Goal: Task Accomplishment & Management: Use online tool/utility

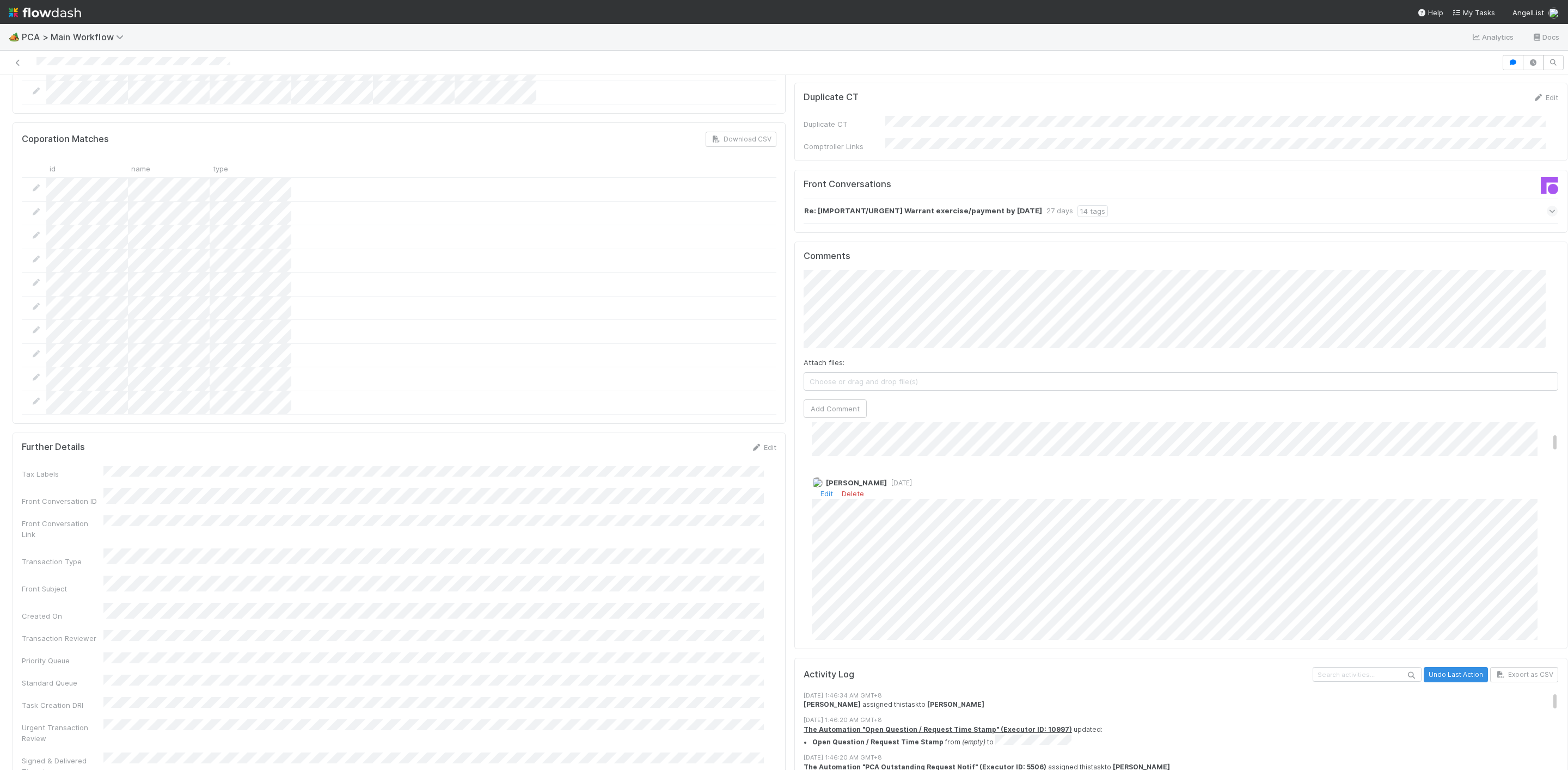
scroll to position [327, 0]
click at [821, 491] on link "Edit" at bounding box center [827, 495] width 13 height 9
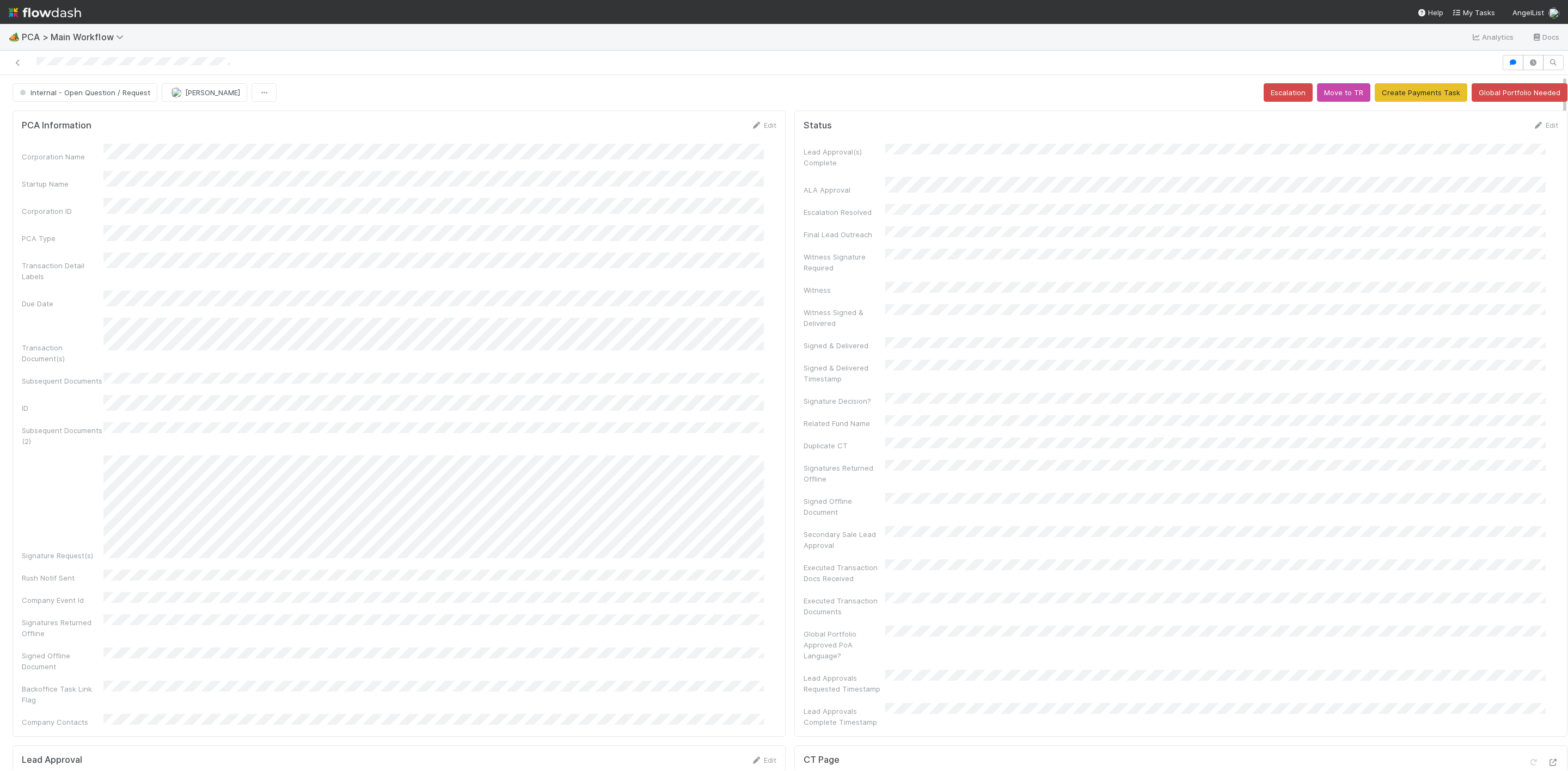
scroll to position [0, 0]
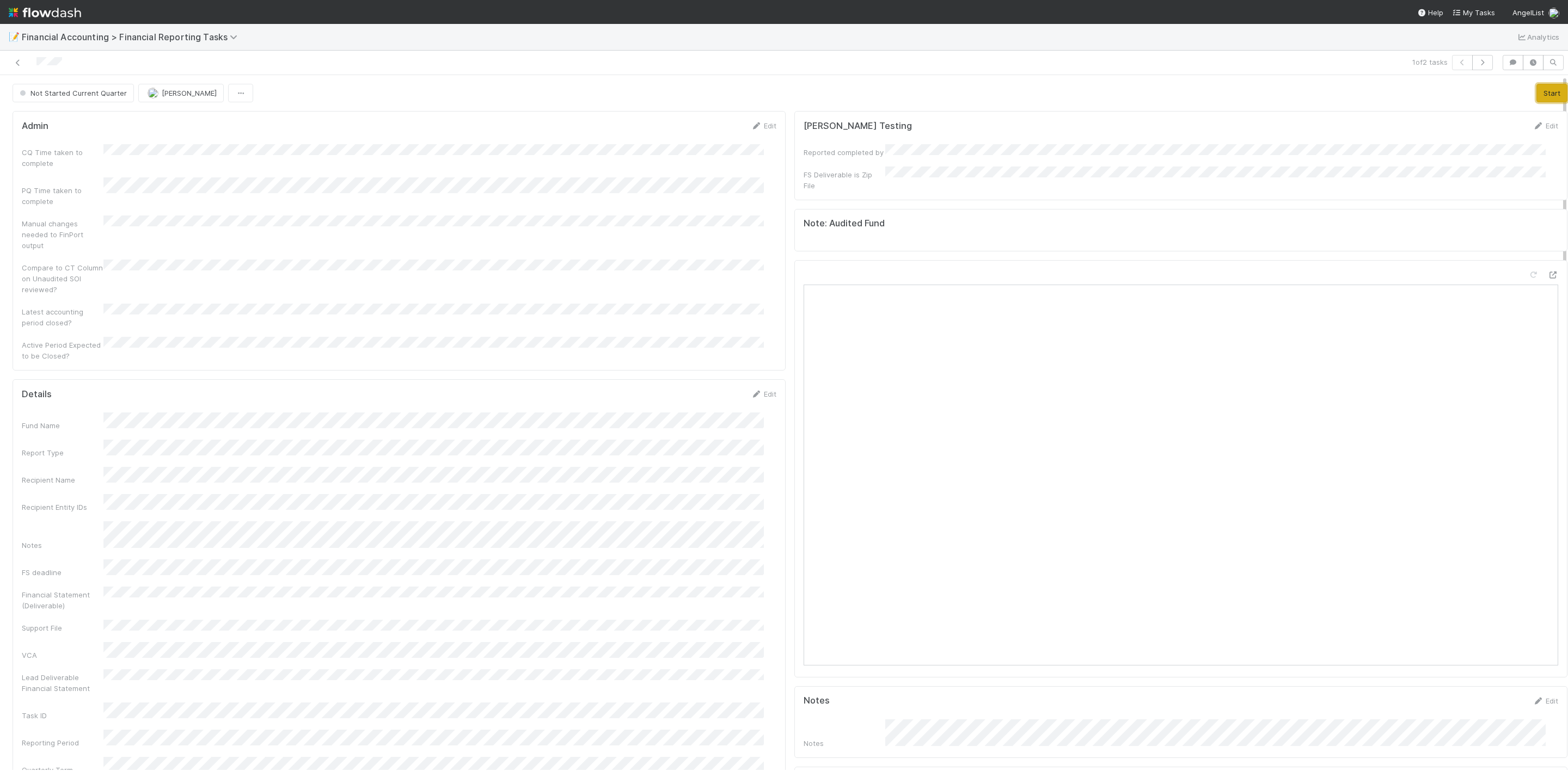
click at [1536, 90] on button "Start" at bounding box center [1552, 93] width 31 height 18
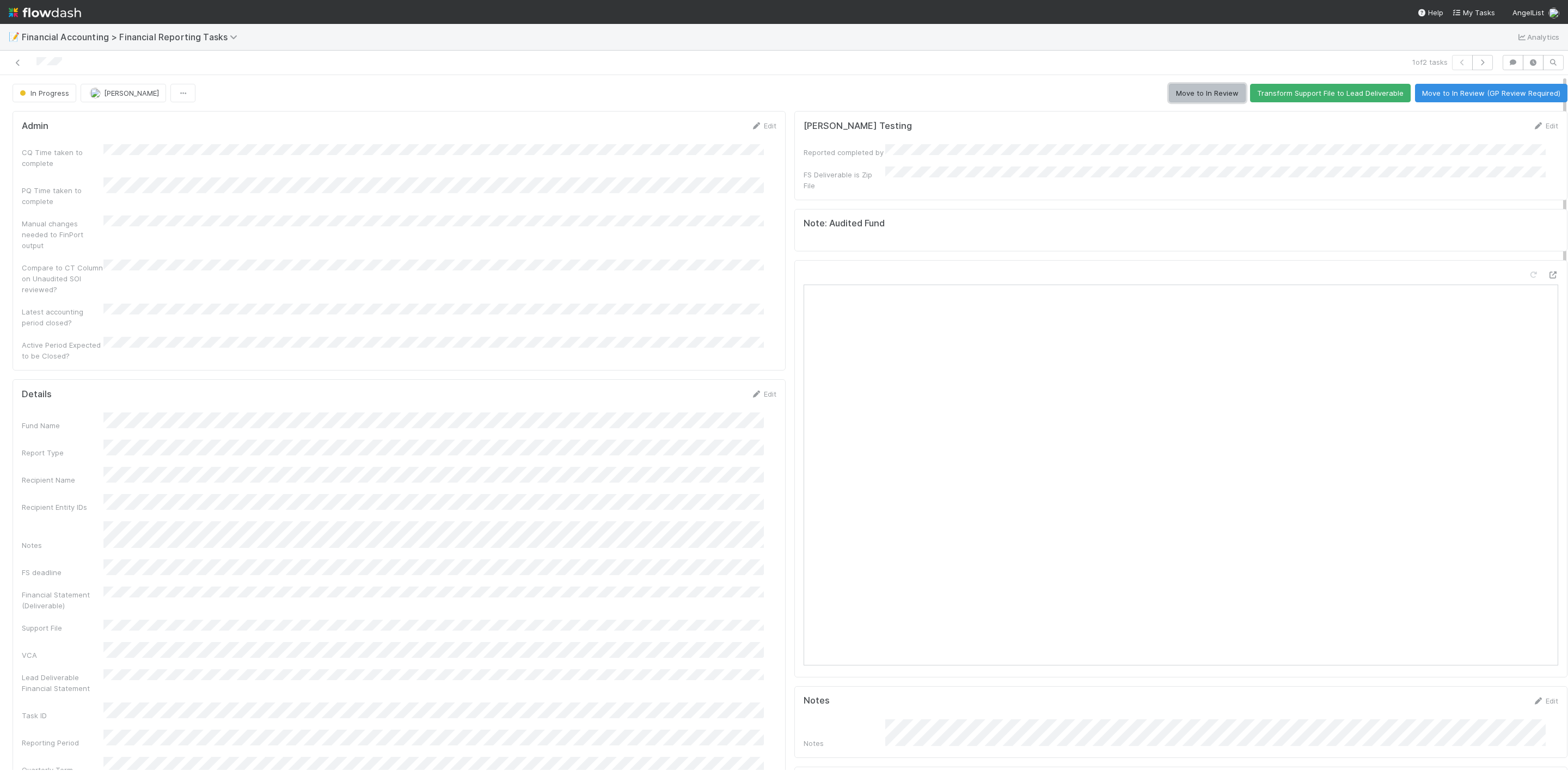
click at [1178, 91] on button "Move to In Review" at bounding box center [1207, 93] width 77 height 18
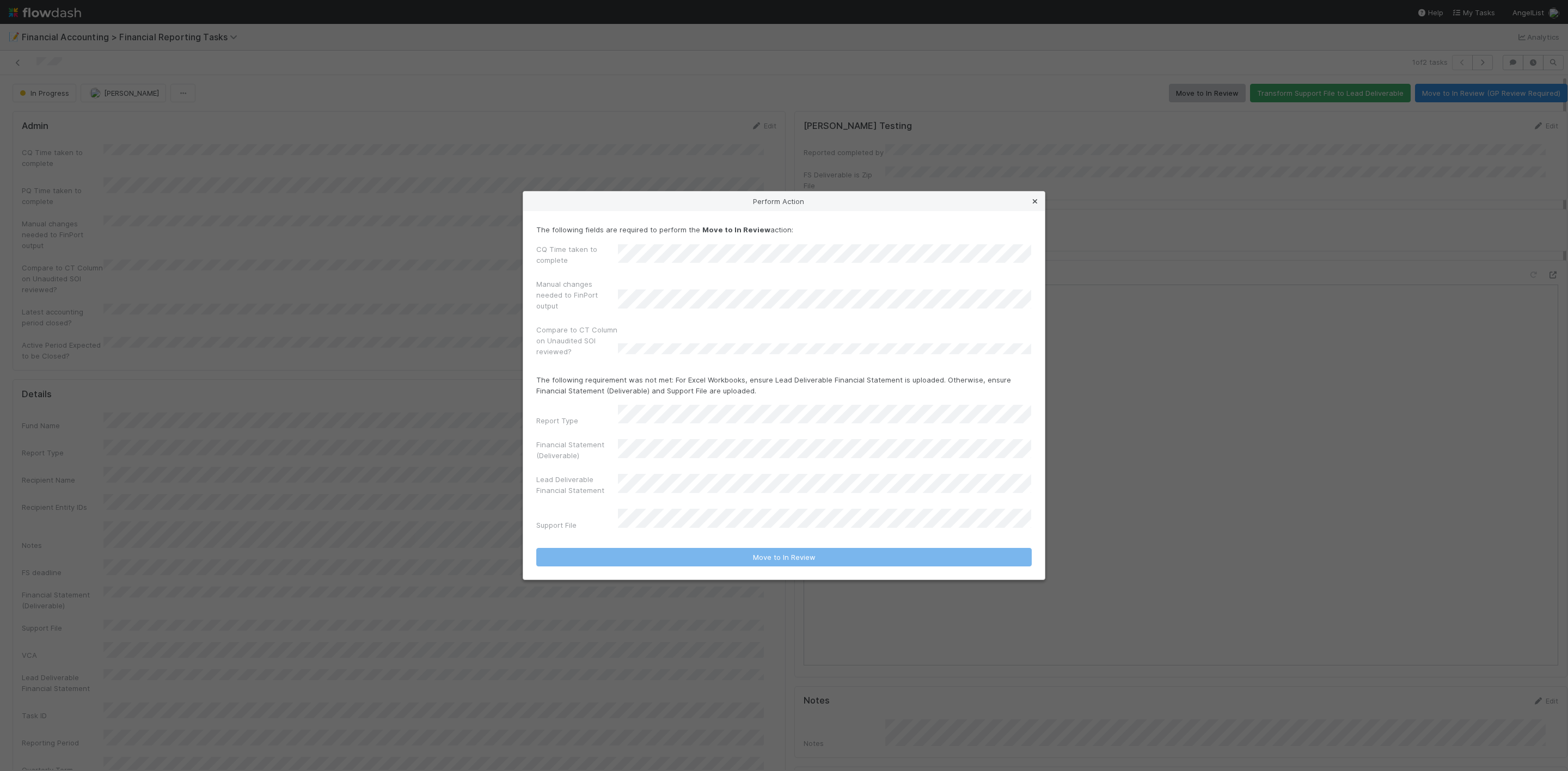
click at [1033, 205] on icon at bounding box center [1035, 202] width 11 height 7
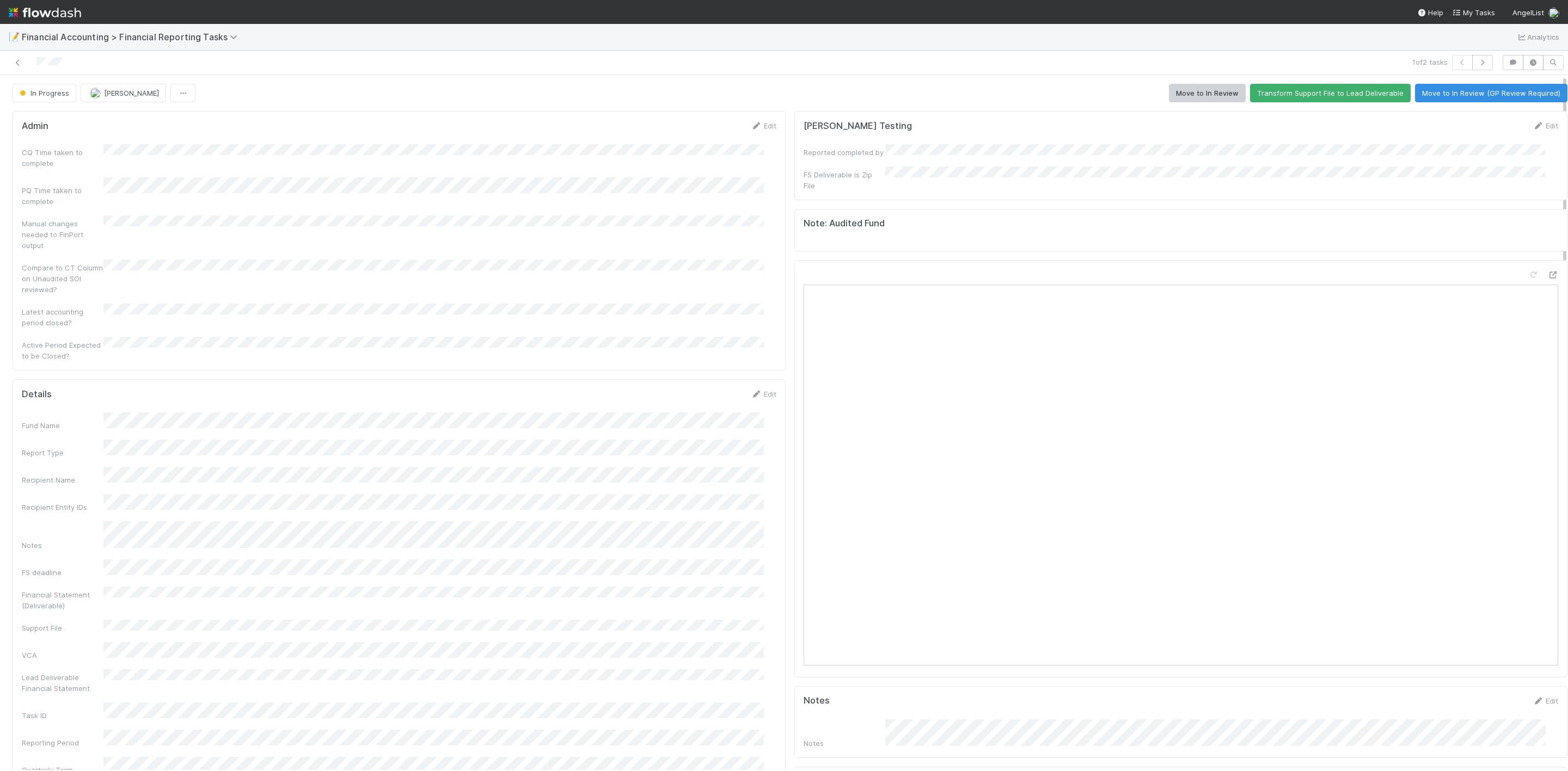
click at [1169, 94] on button "Move to In Review" at bounding box center [1207, 93] width 77 height 18
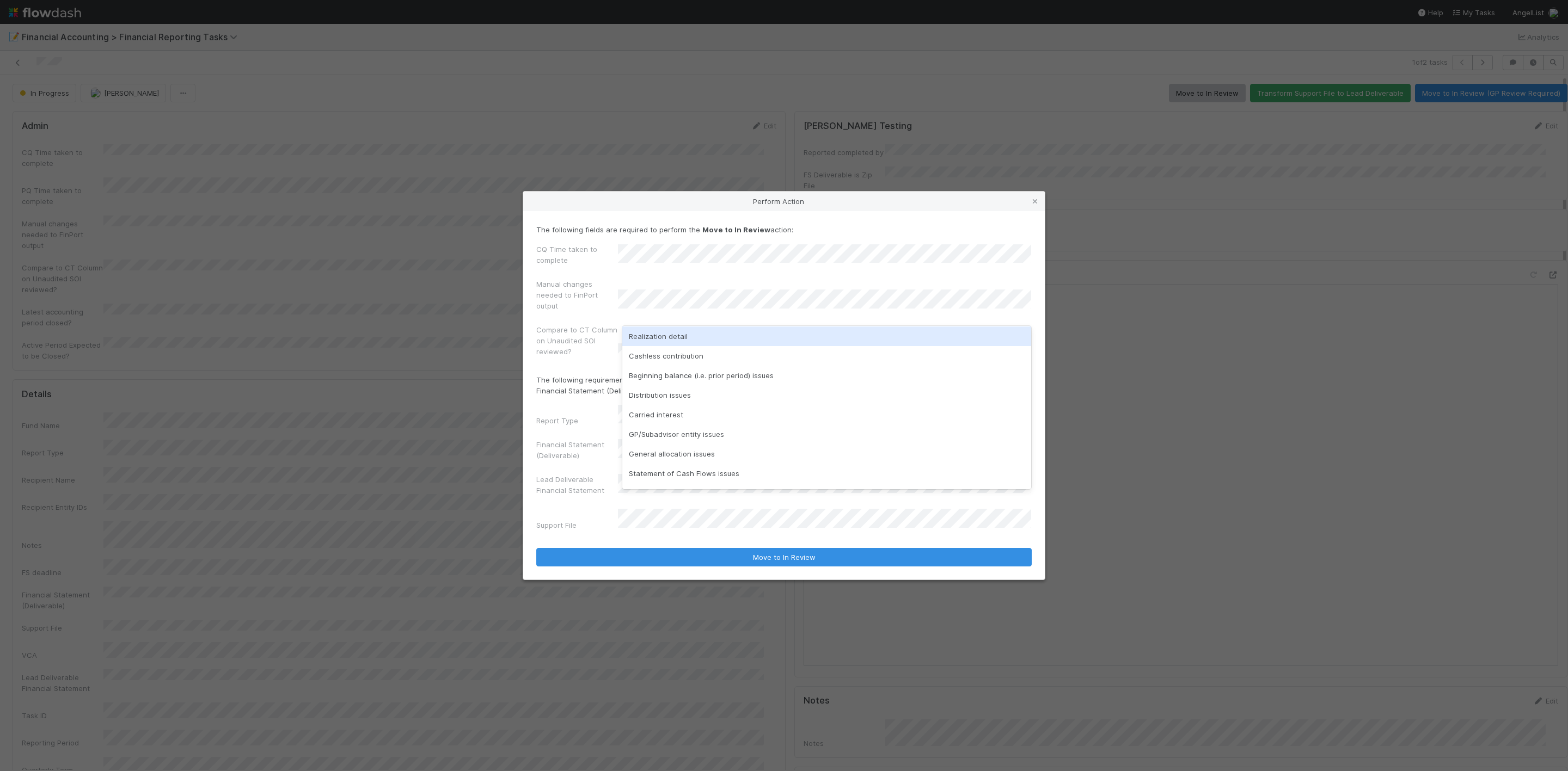
scroll to position [163, 0]
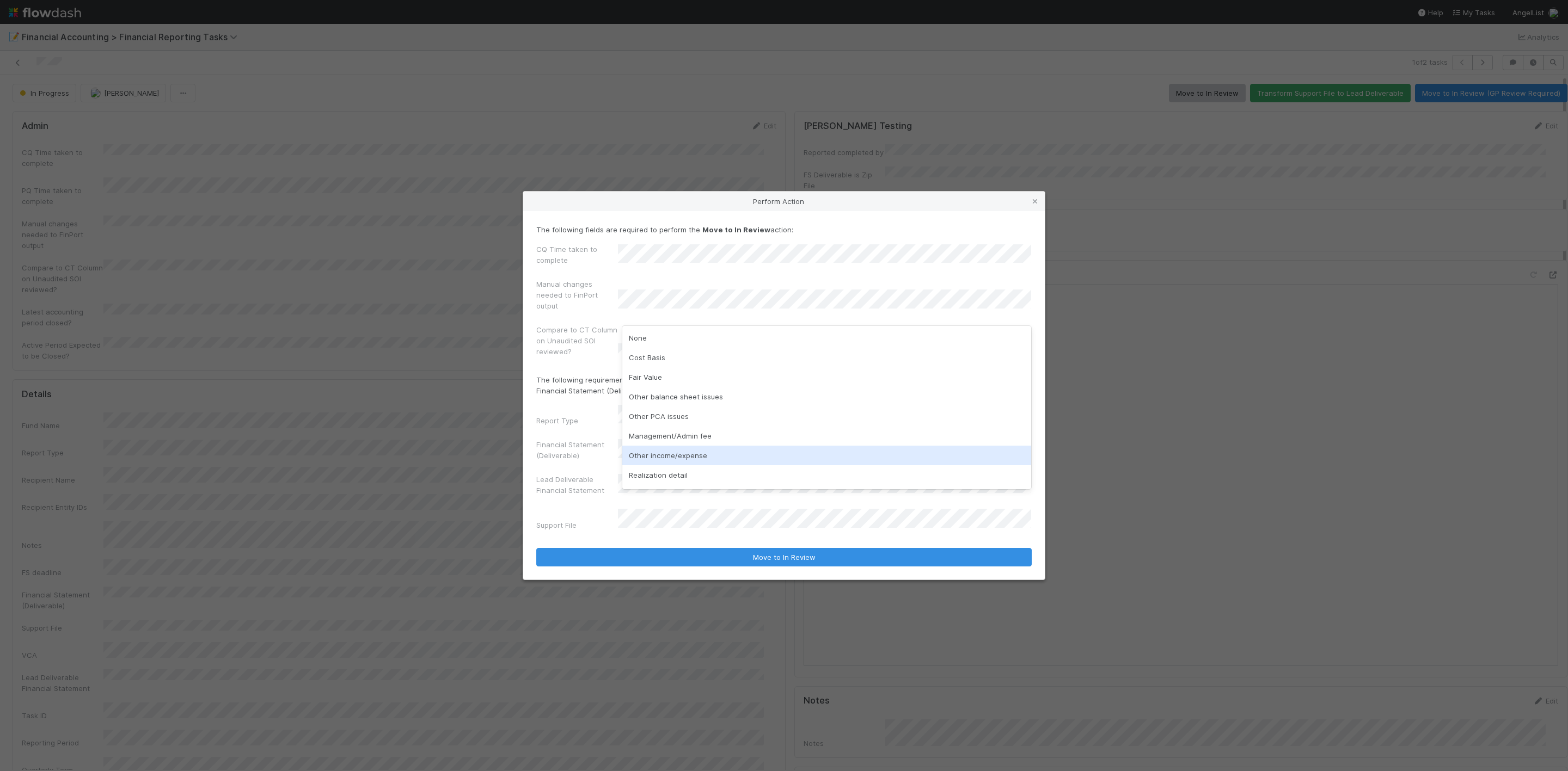
click at [688, 454] on div "Other income/expense" at bounding box center [827, 456] width 409 height 19
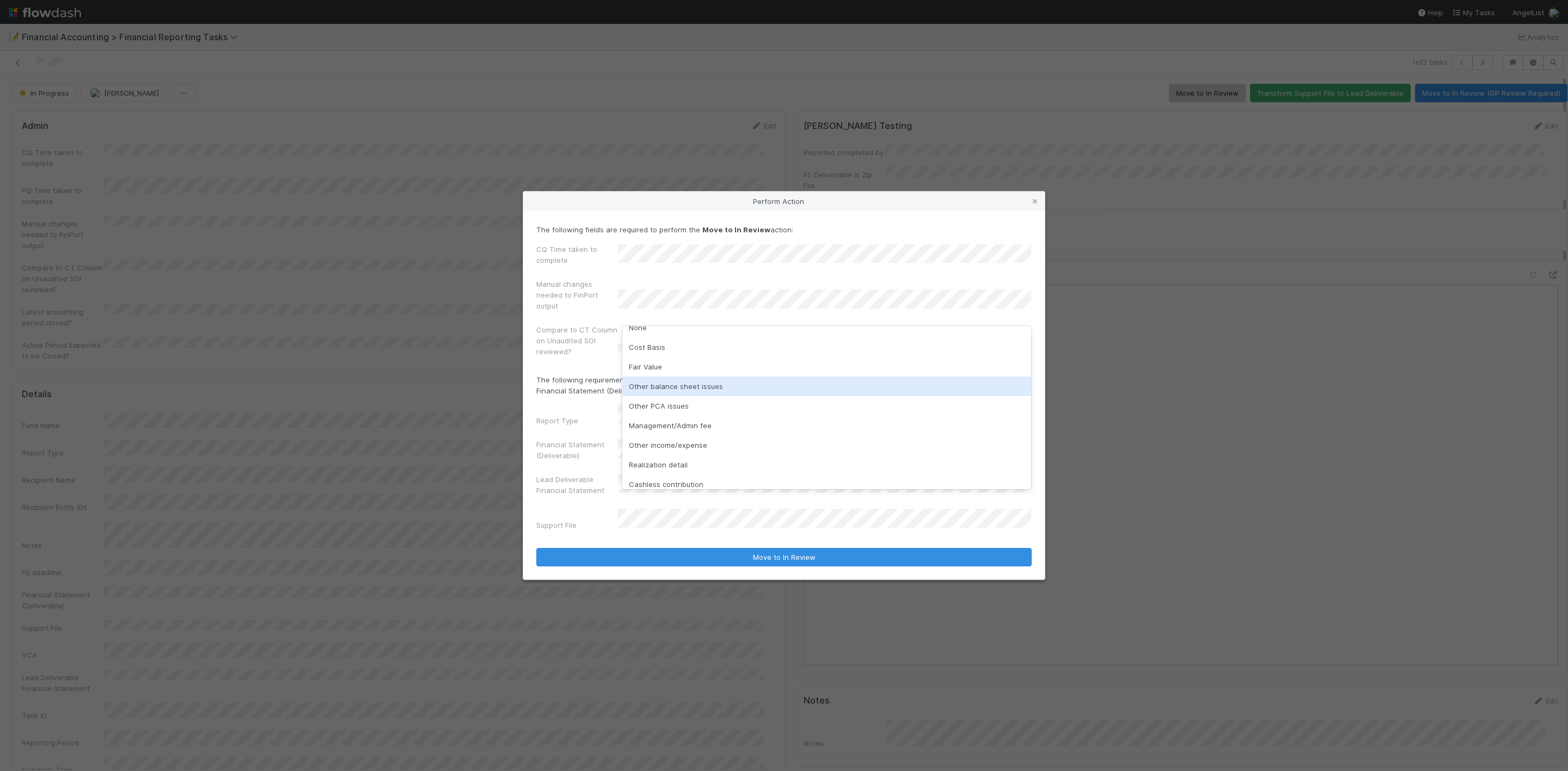
scroll to position [0, 0]
click at [696, 399] on div "Other balance sheet issues" at bounding box center [827, 397] width 409 height 19
click at [774, 560] on div "The following fields are required to perform the Move to In Review action: CQ T…" at bounding box center [784, 396] width 522 height 369
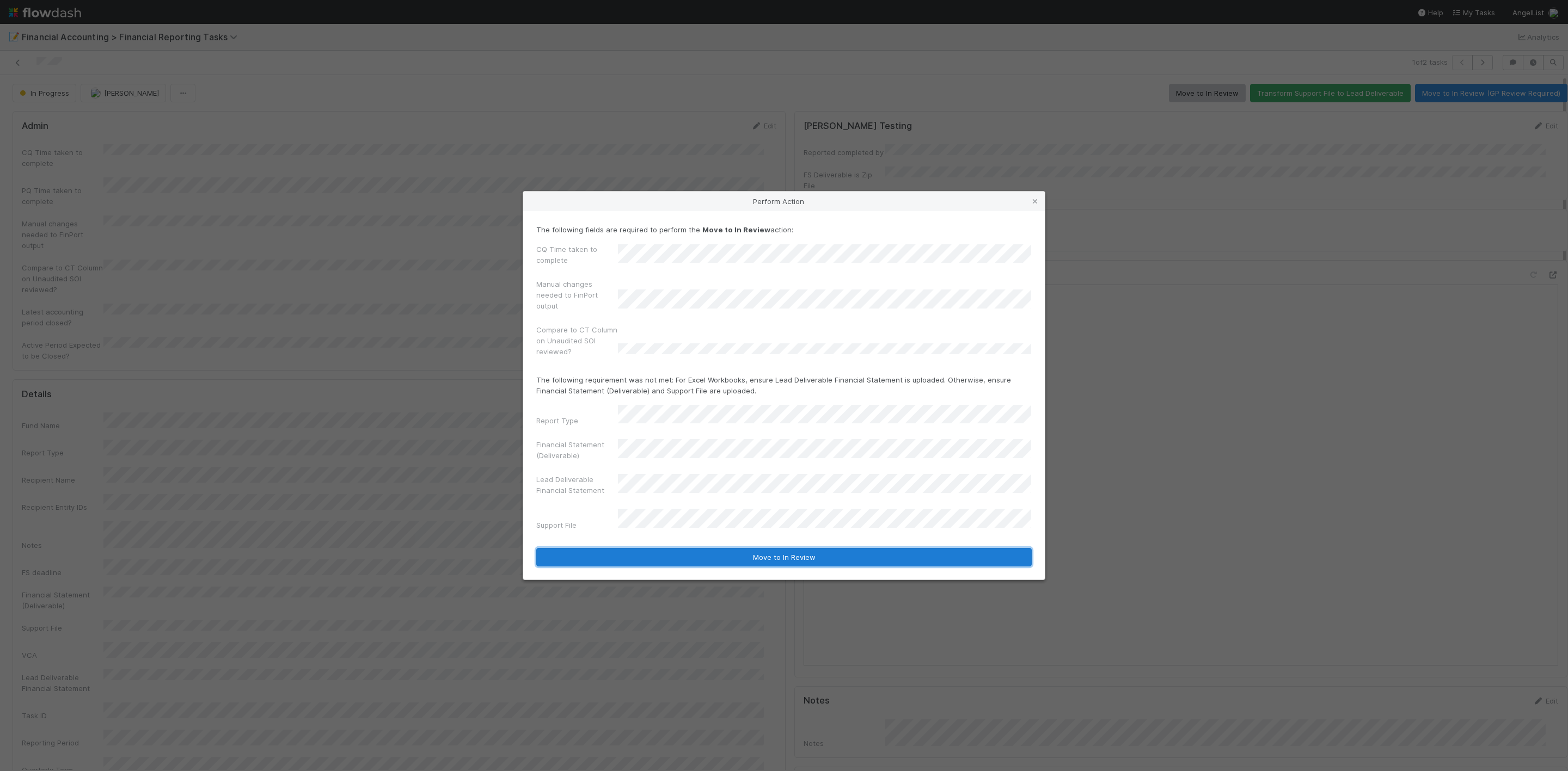
click at [778, 551] on button "Move to In Review" at bounding box center [784, 557] width 495 height 18
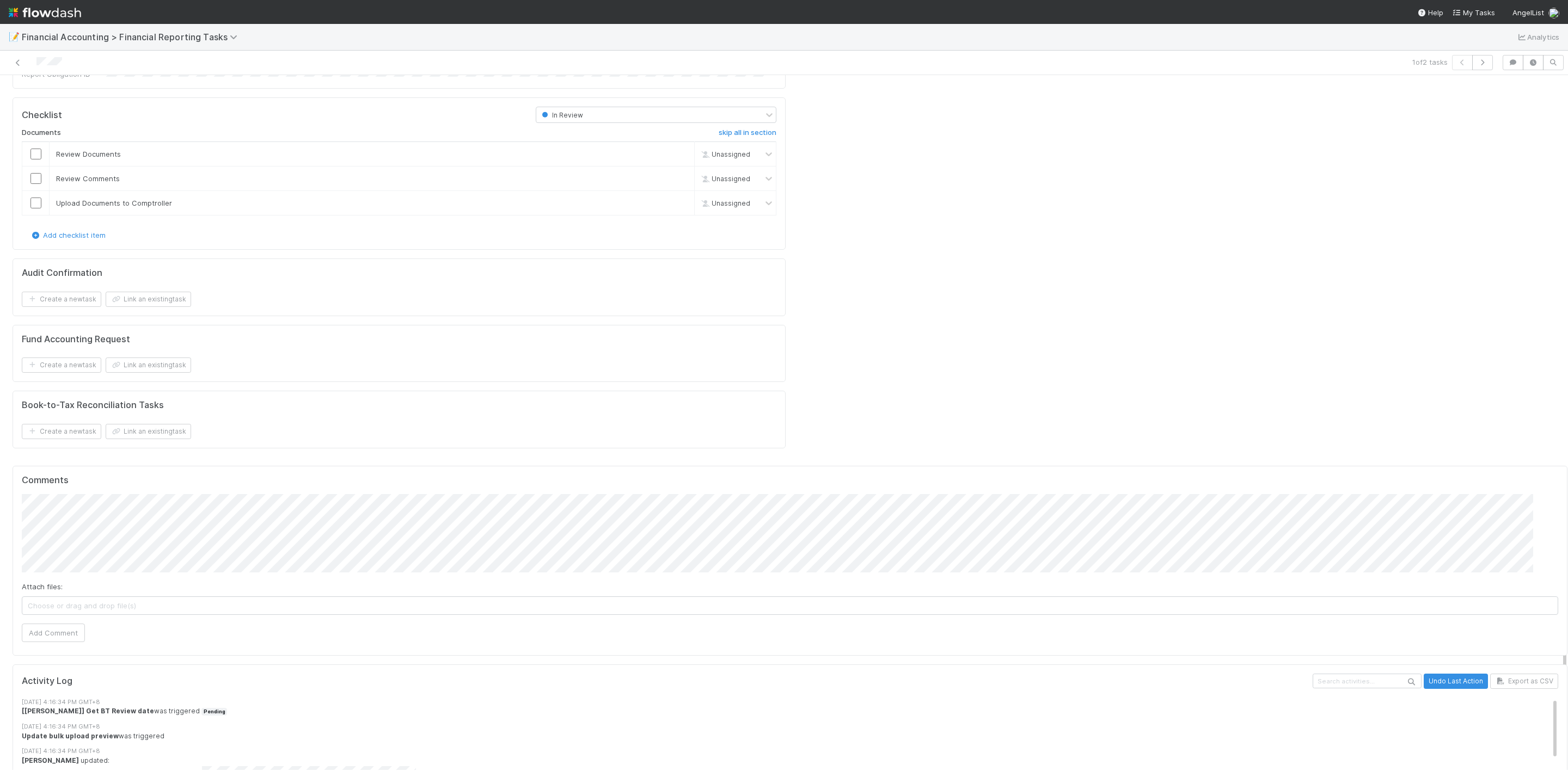
scroll to position [1393, 0]
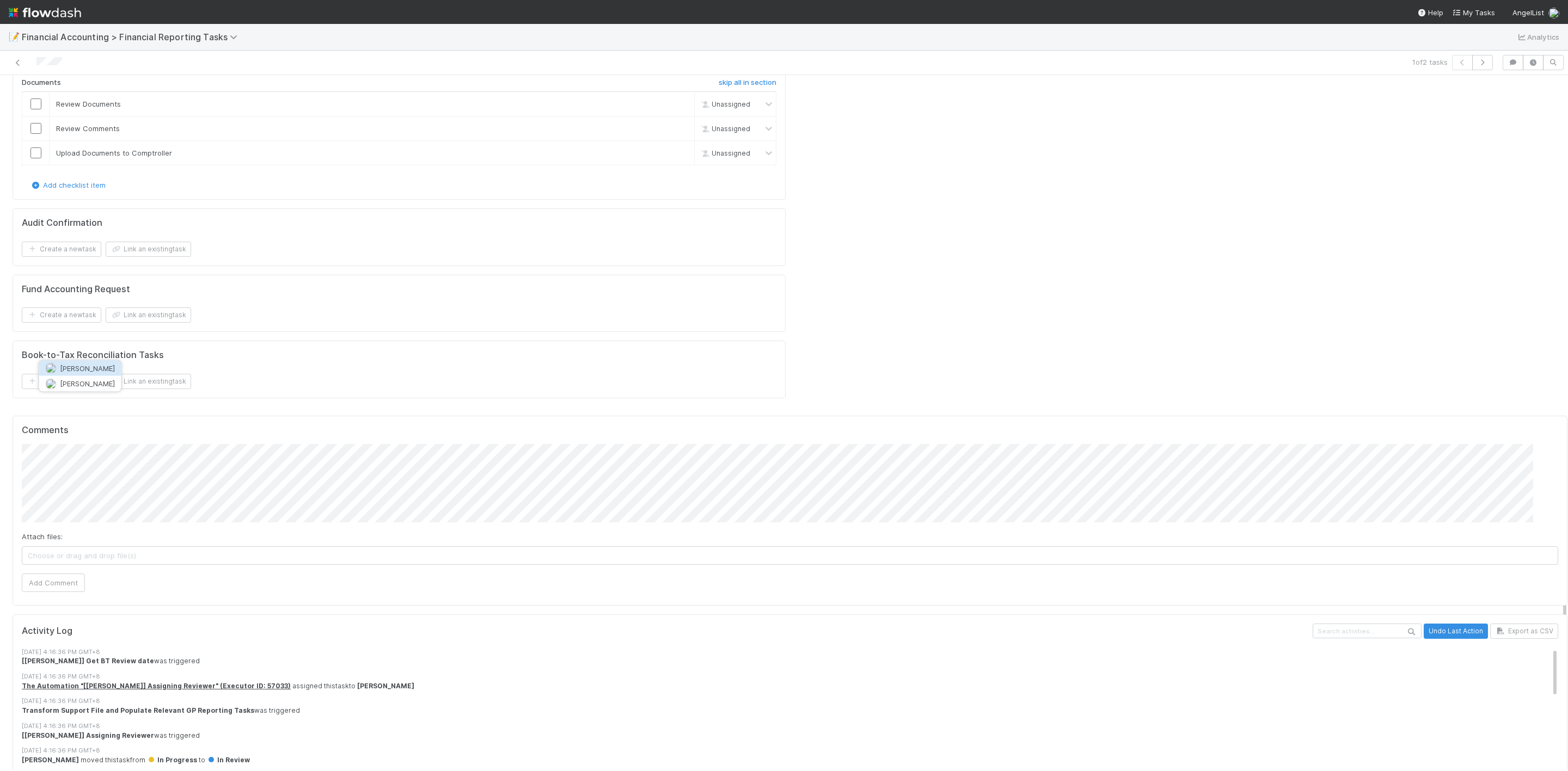
click at [86, 369] on span "Kevin Fawcett" at bounding box center [87, 368] width 55 height 9
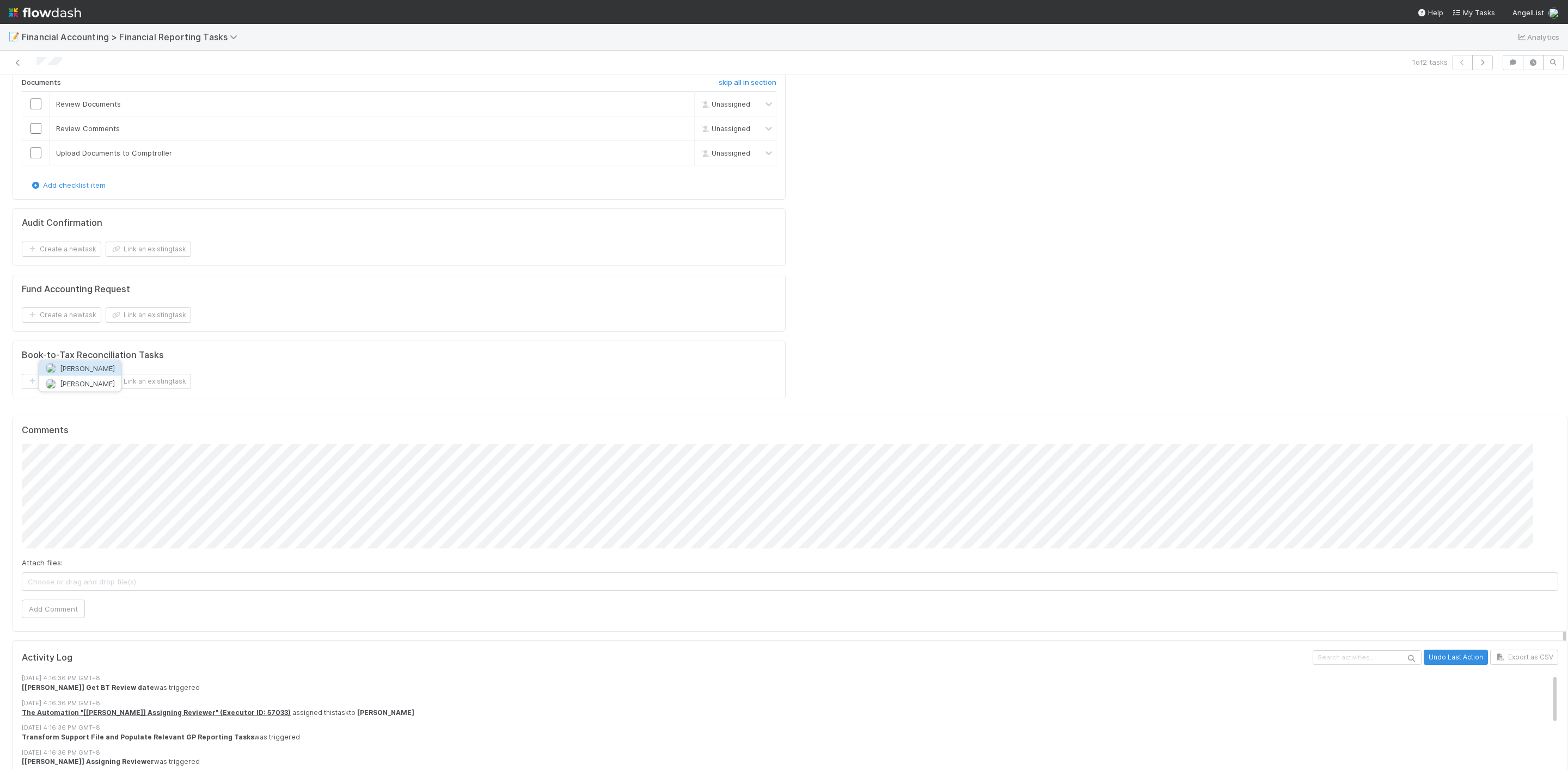
click at [91, 369] on span "Kevin Fawcett" at bounding box center [87, 368] width 55 height 9
click at [75, 573] on span "Choose or drag and drop file(s)" at bounding box center [790, 582] width 1535 height 18
click at [51, 601] on button "Add Comment" at bounding box center [54, 610] width 63 height 18
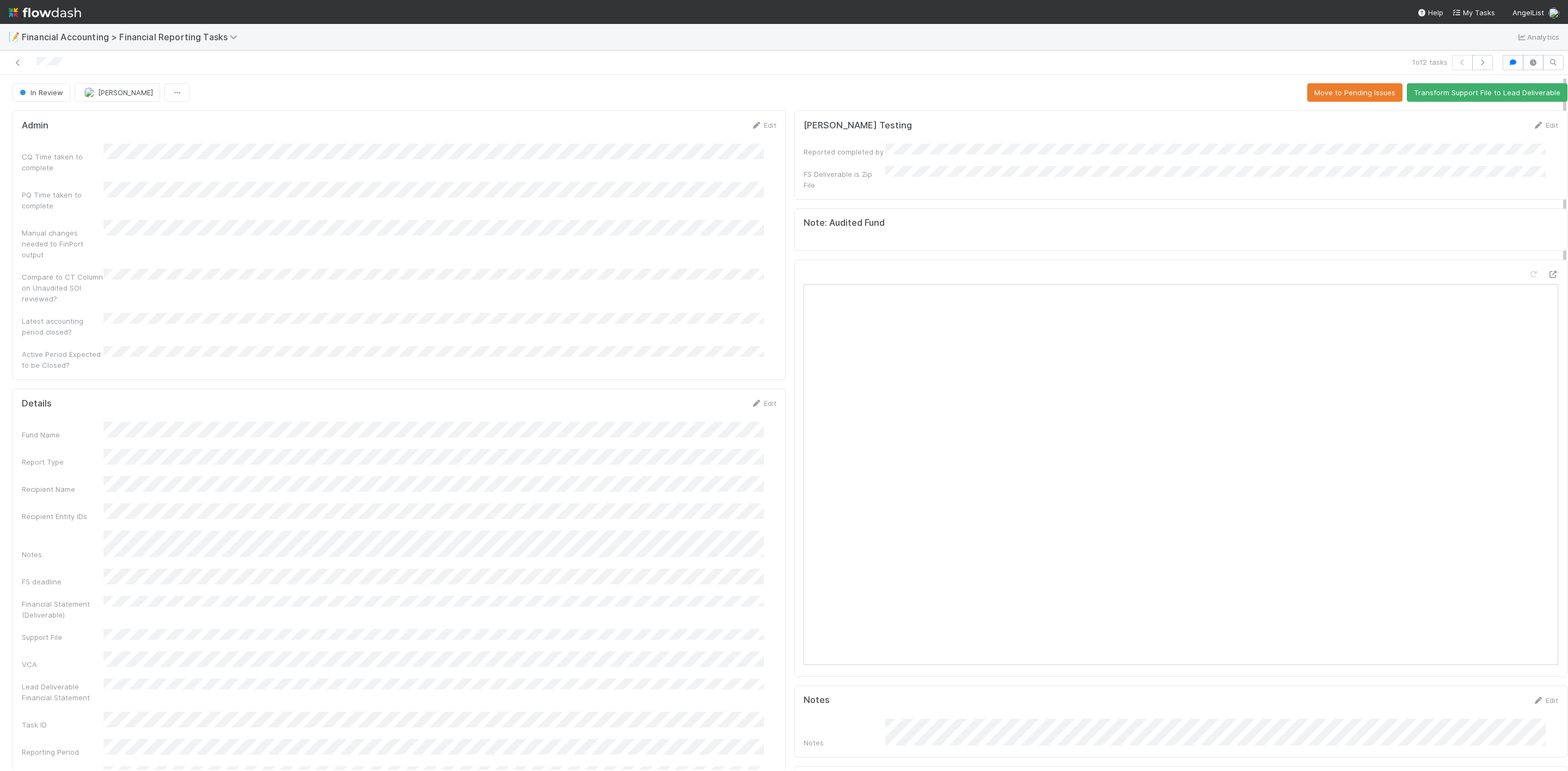
scroll to position [0, 0]
click at [1471, 12] on span "My Tasks" at bounding box center [1473, 12] width 43 height 9
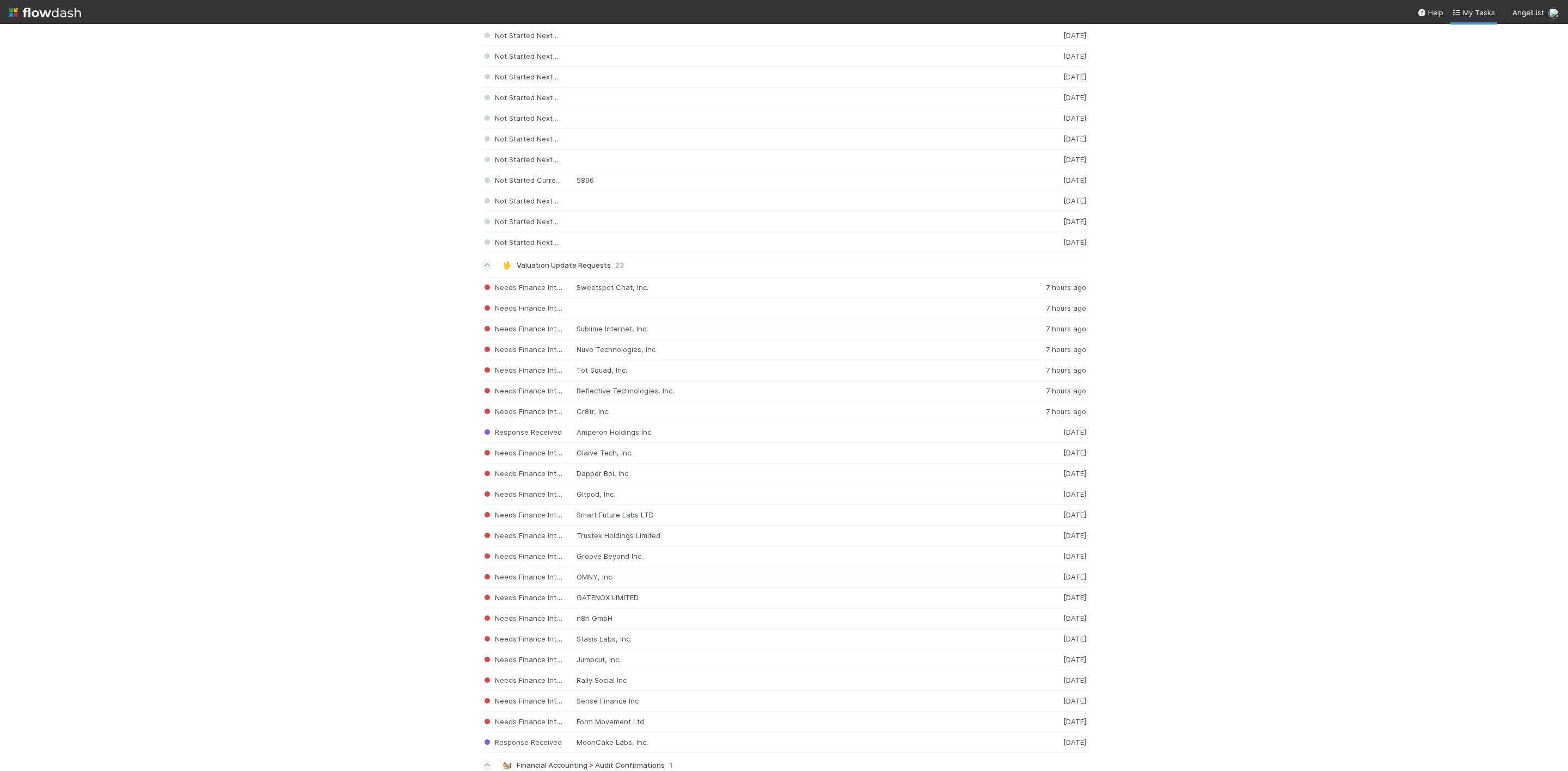
scroll to position [2789, 0]
click at [779, 730] on div "Assigned NA-1208 Fund I, a series of Super Boom, LP 4 days ago" at bounding box center [784, 734] width 604 height 21
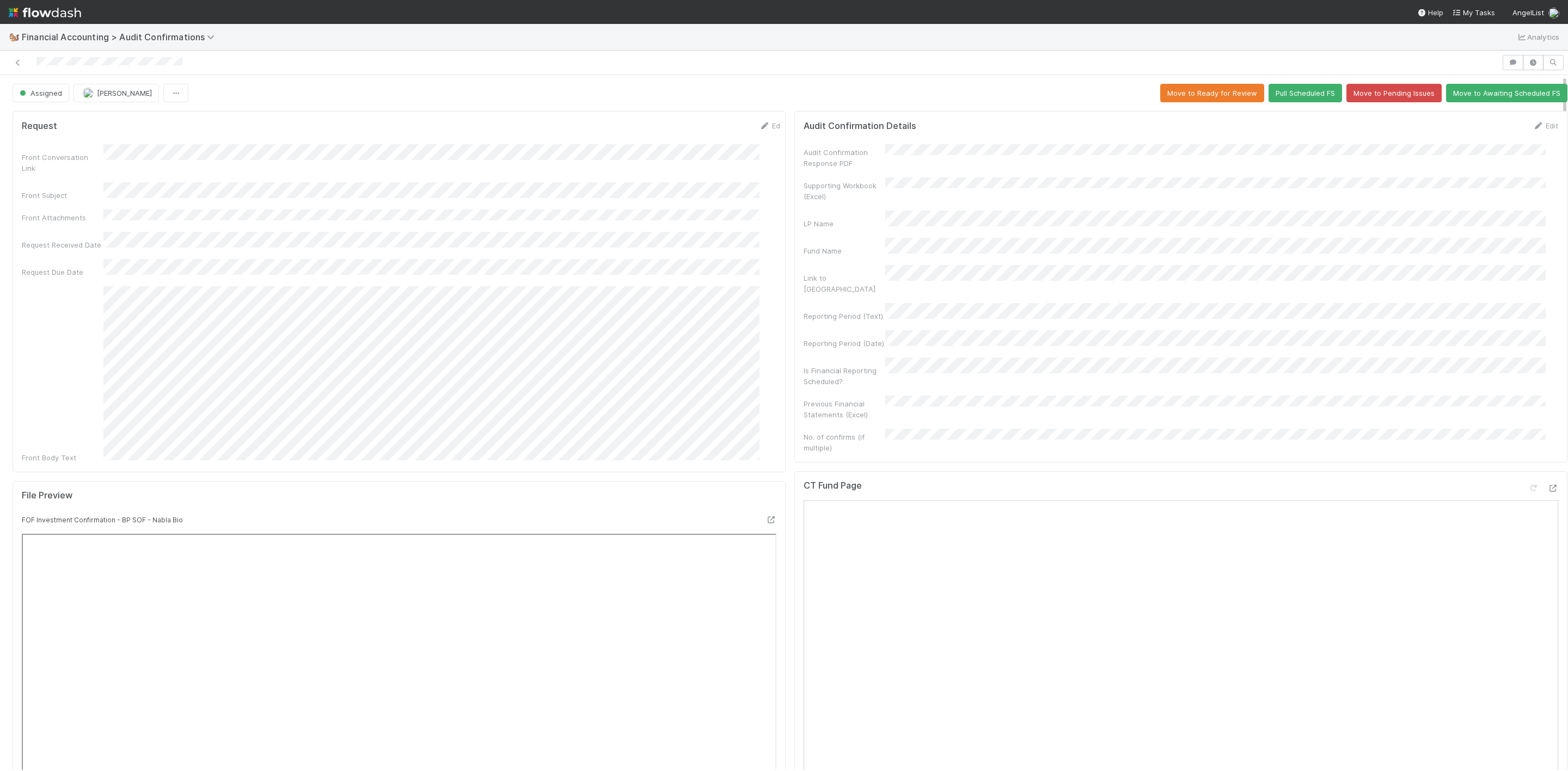
click at [784, 369] on div "Request Edit Front Conversation Link Front Subject Front Attachments Request Re…" at bounding box center [789, 677] width 1564 height 1142
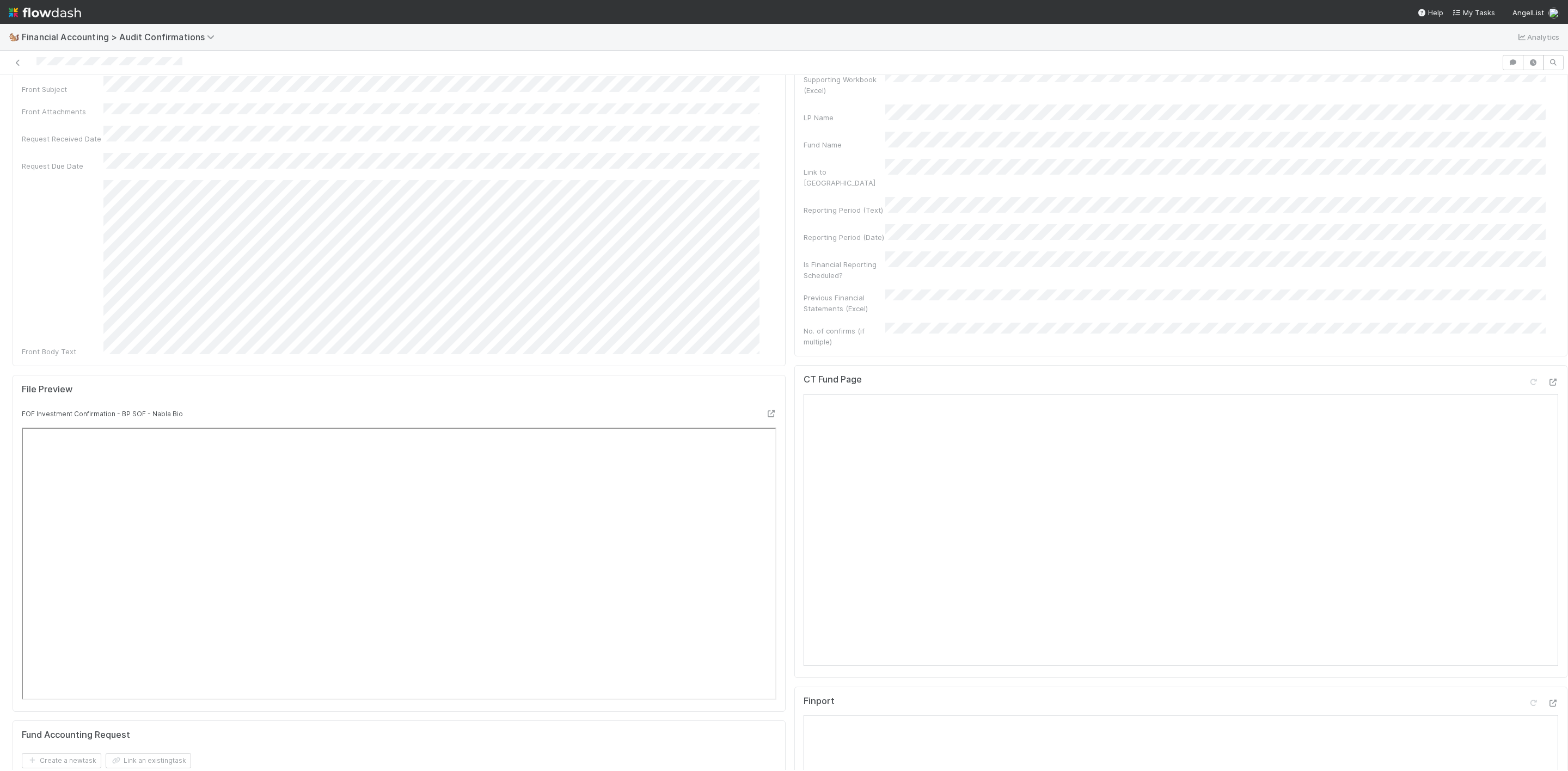
scroll to position [163, 0]
click at [1535, 630] on div "Finport Open in New Tab" at bounding box center [1181, 786] width 773 height 313
click at [1547, 643] on icon at bounding box center [1553, 646] width 11 height 7
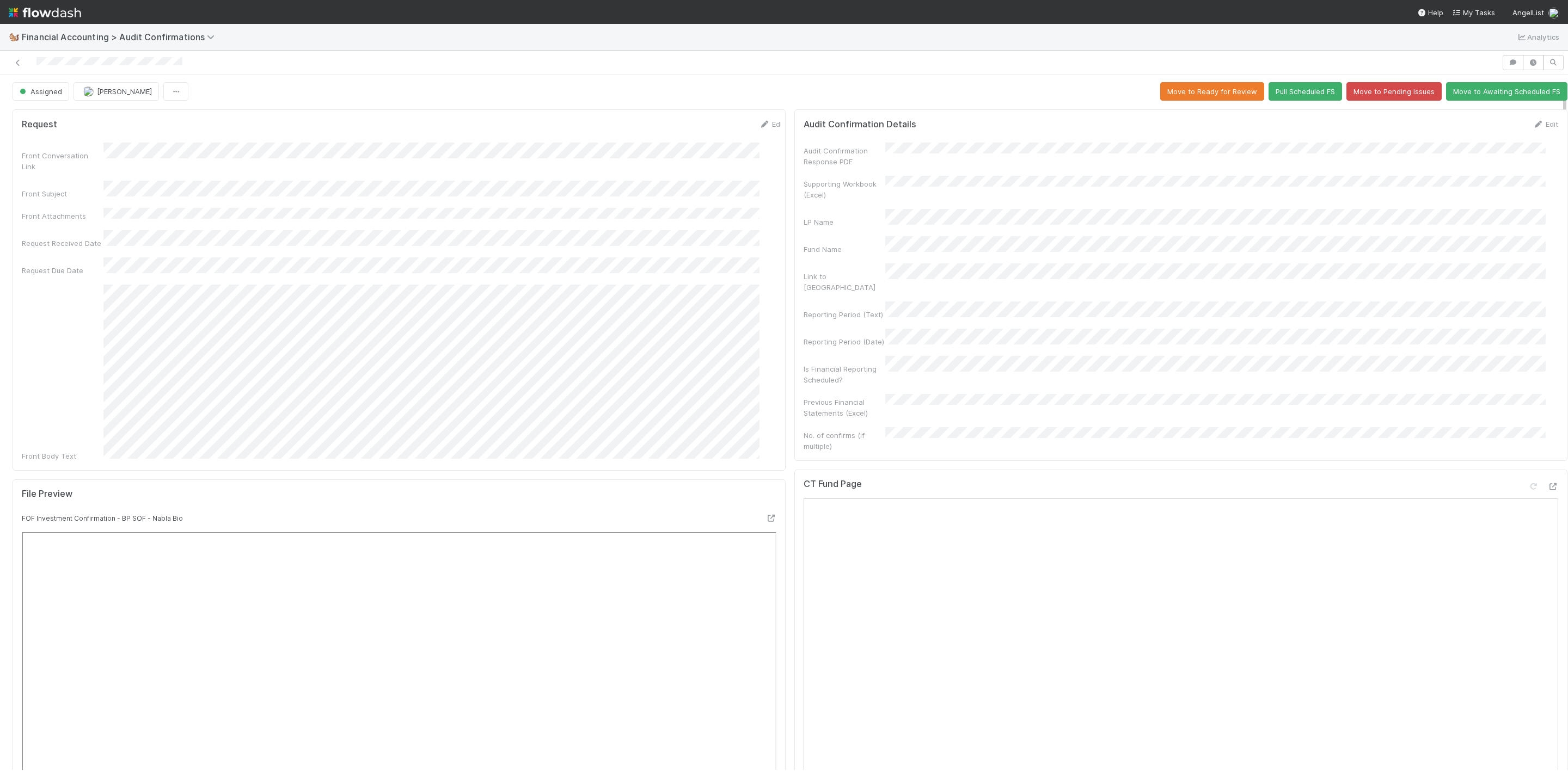
scroll to position [0, 0]
